Goal: Task Accomplishment & Management: Manage account settings

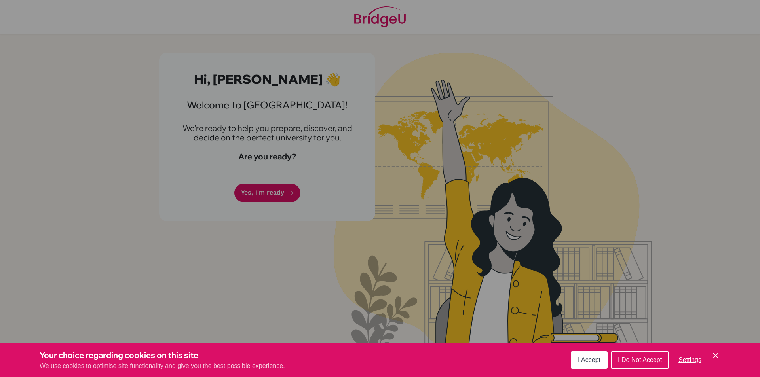
click at [585, 359] on span "I Accept" at bounding box center [589, 360] width 23 height 7
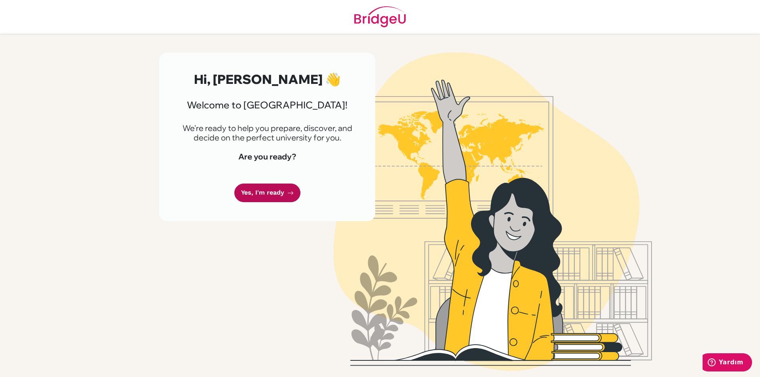
click at [259, 192] on link "Yes, I'm ready" at bounding box center [267, 193] width 66 height 19
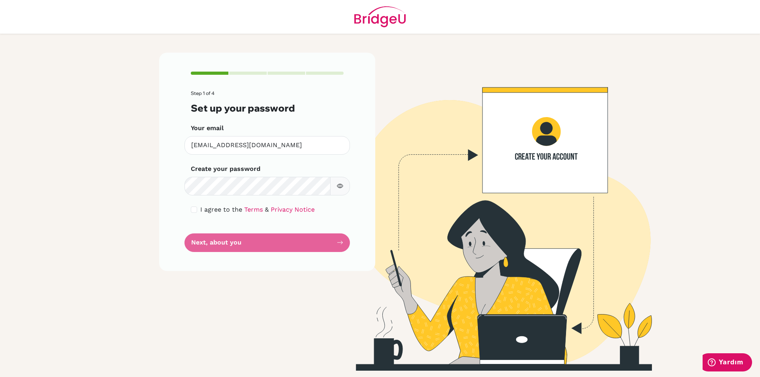
click at [341, 186] on icon "button" at bounding box center [340, 186] width 3 height 3
click at [194, 208] on input "checkbox" at bounding box center [194, 210] width 6 height 6
checkbox input "true"
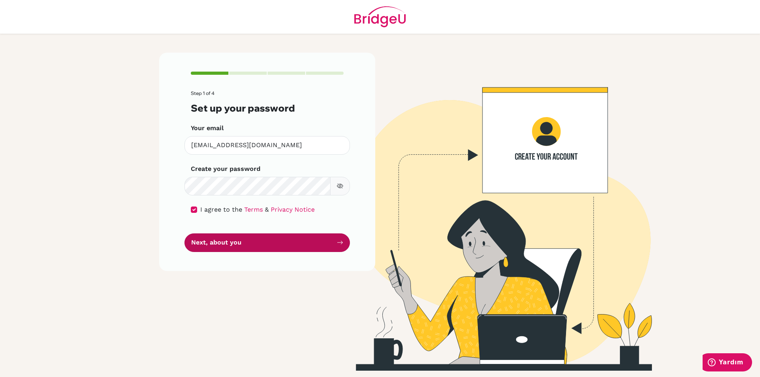
click at [236, 245] on button "Next, about you" at bounding box center [266, 243] width 165 height 19
